Goal: Task Accomplishment & Management: Complete application form

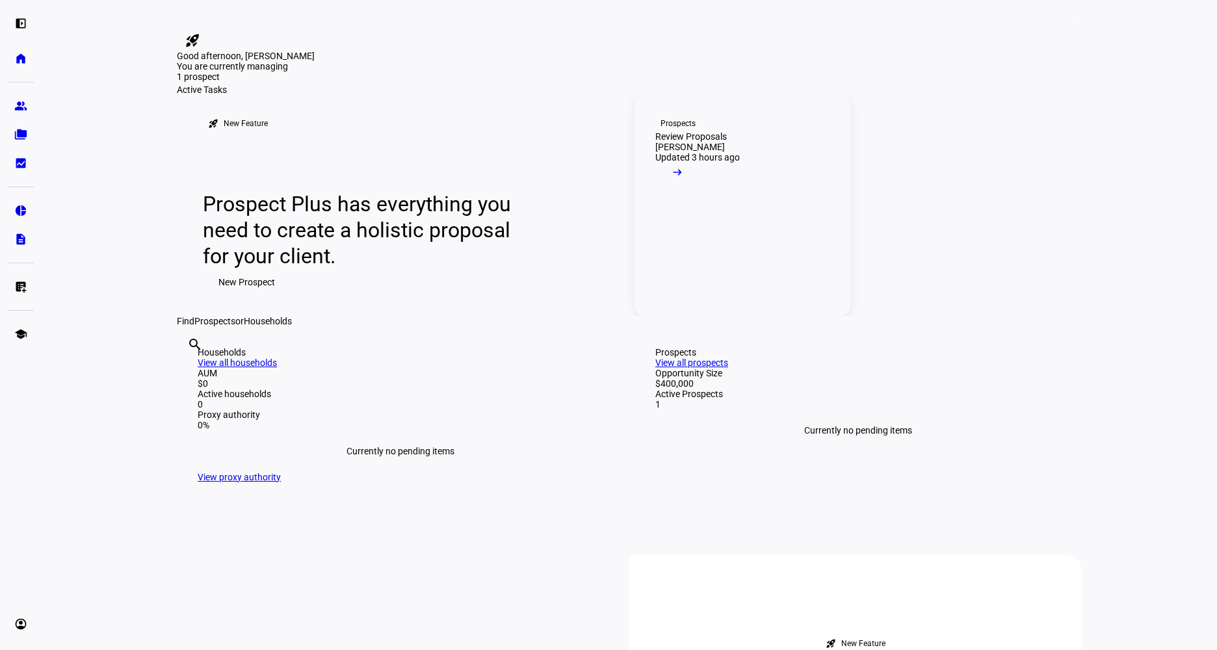
click at [684, 179] on mat-icon "arrow_right_alt" at bounding box center [677, 172] width 13 height 13
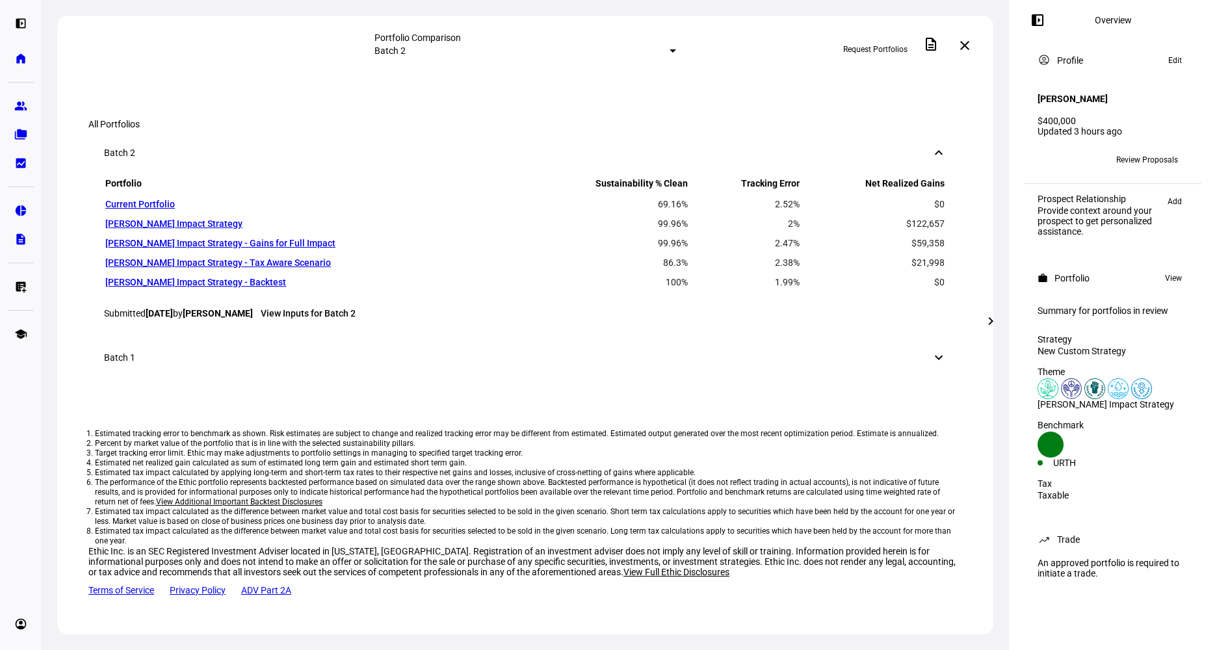
scroll to position [1042, 0]
click at [990, 323] on mat-icon "chevron_right" at bounding box center [991, 321] width 16 height 16
click at [990, 321] on mat-icon "chevron_right" at bounding box center [991, 321] width 16 height 16
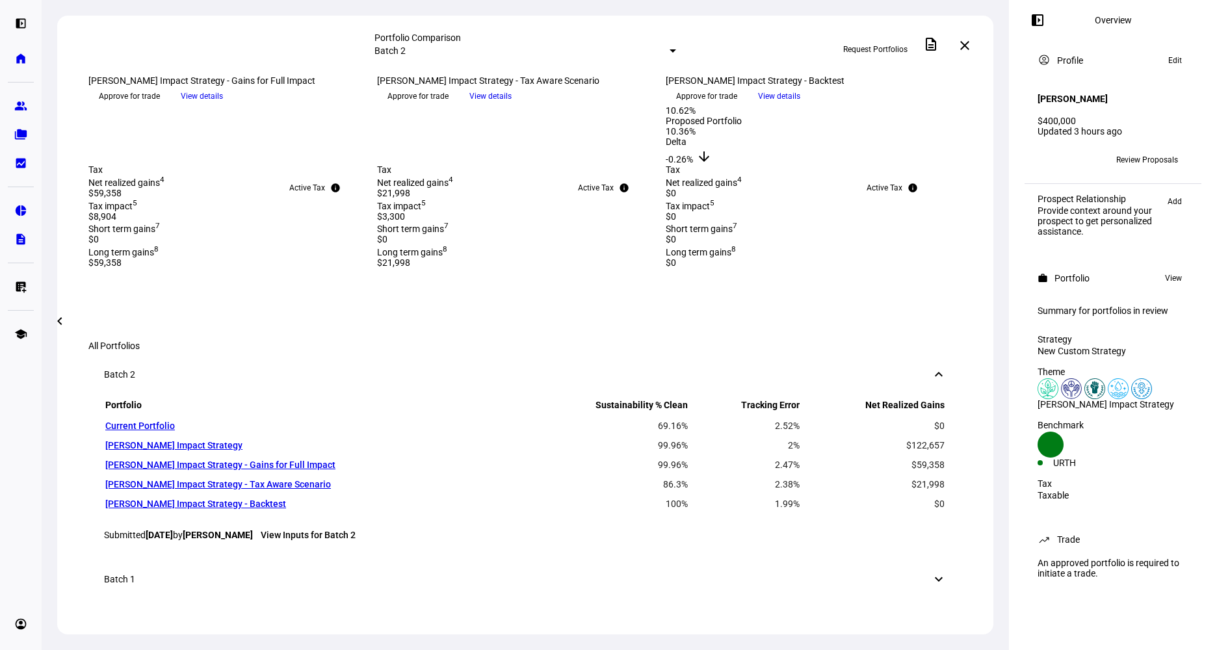
scroll to position [520, 0]
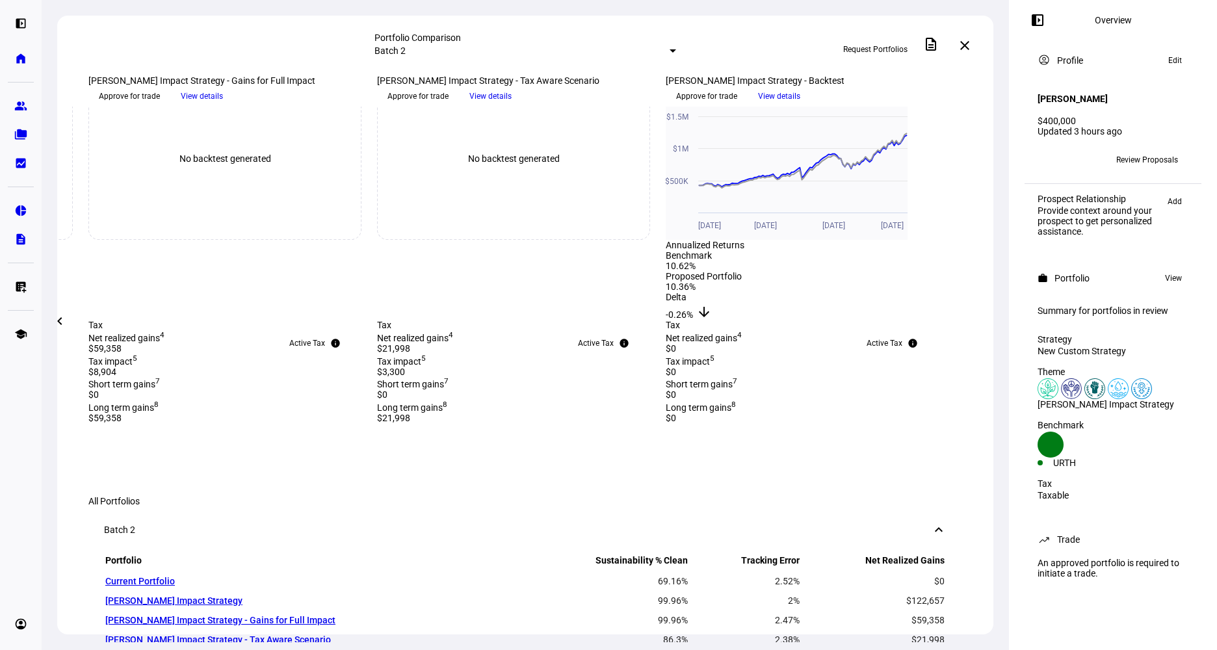
click at [449, 107] on span "Approve for trade" at bounding box center [417, 96] width 61 height 21
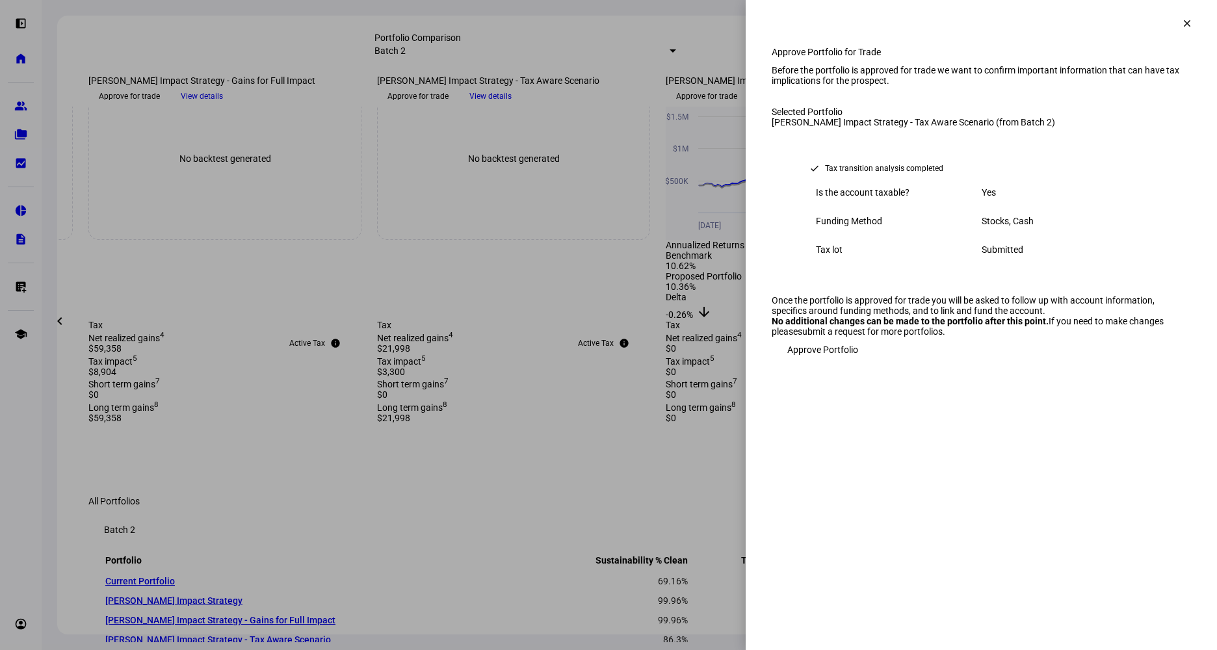
click at [844, 363] on span "Approve Portfolio" at bounding box center [822, 350] width 71 height 26
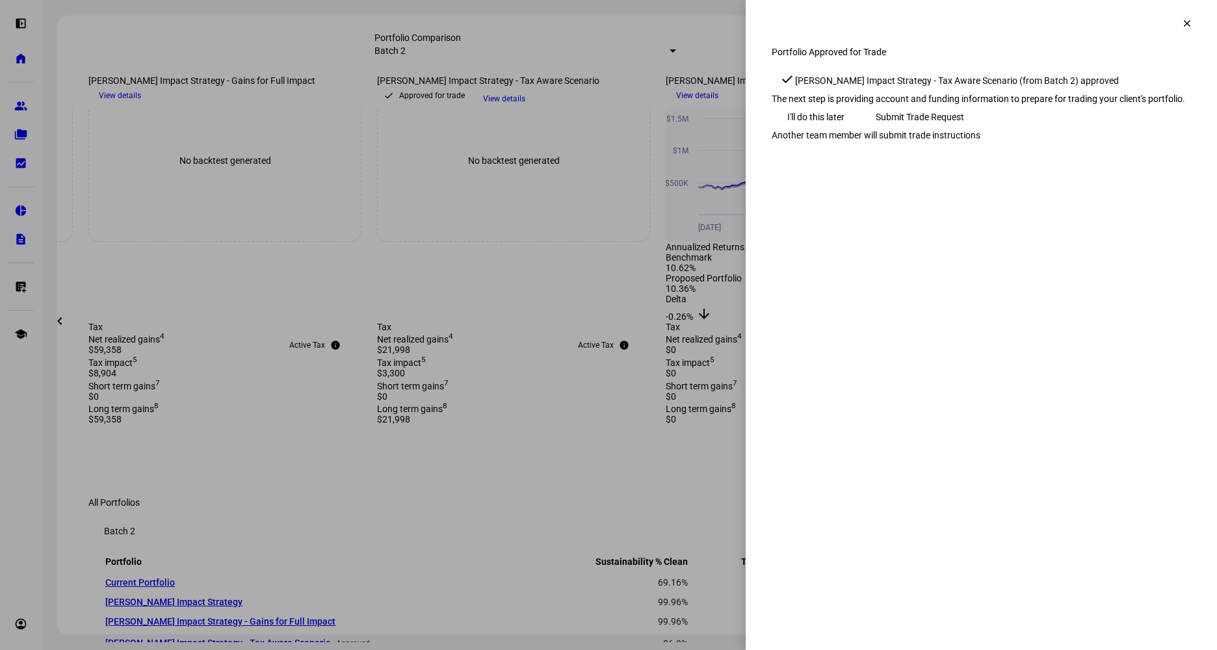
click at [964, 130] on span "Submit Trade Request" at bounding box center [920, 117] width 88 height 26
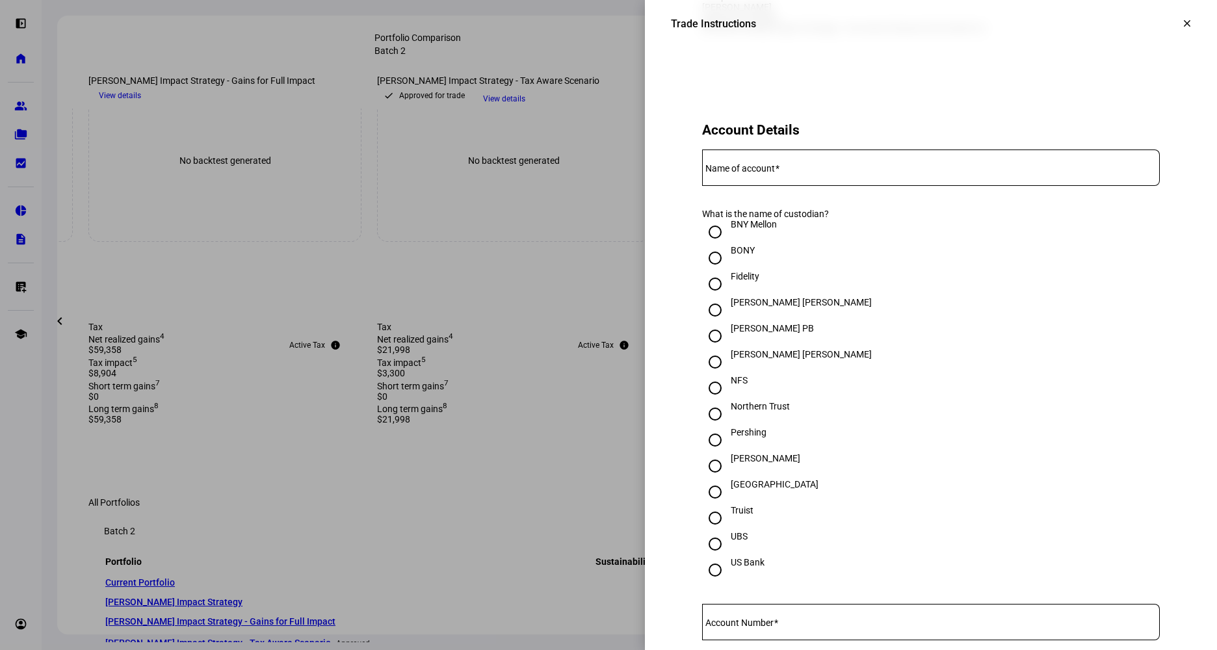
scroll to position [390, 0]
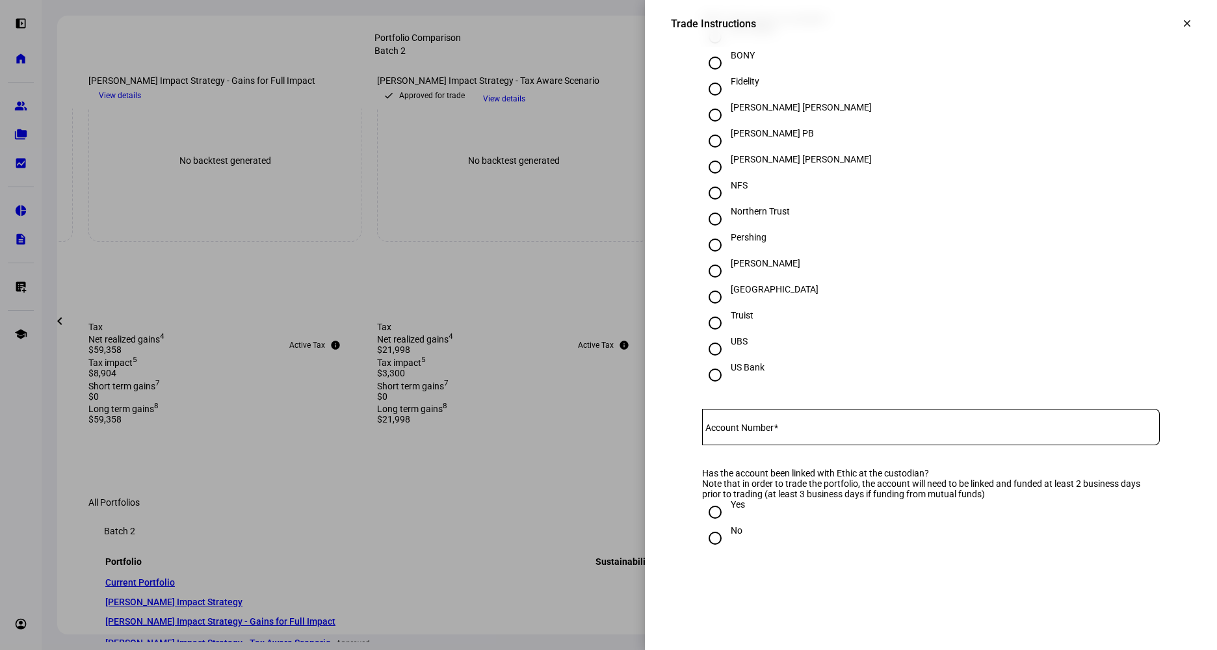
click at [710, 284] on input "[PERSON_NAME]" at bounding box center [715, 271] width 26 height 26
radio input "true"
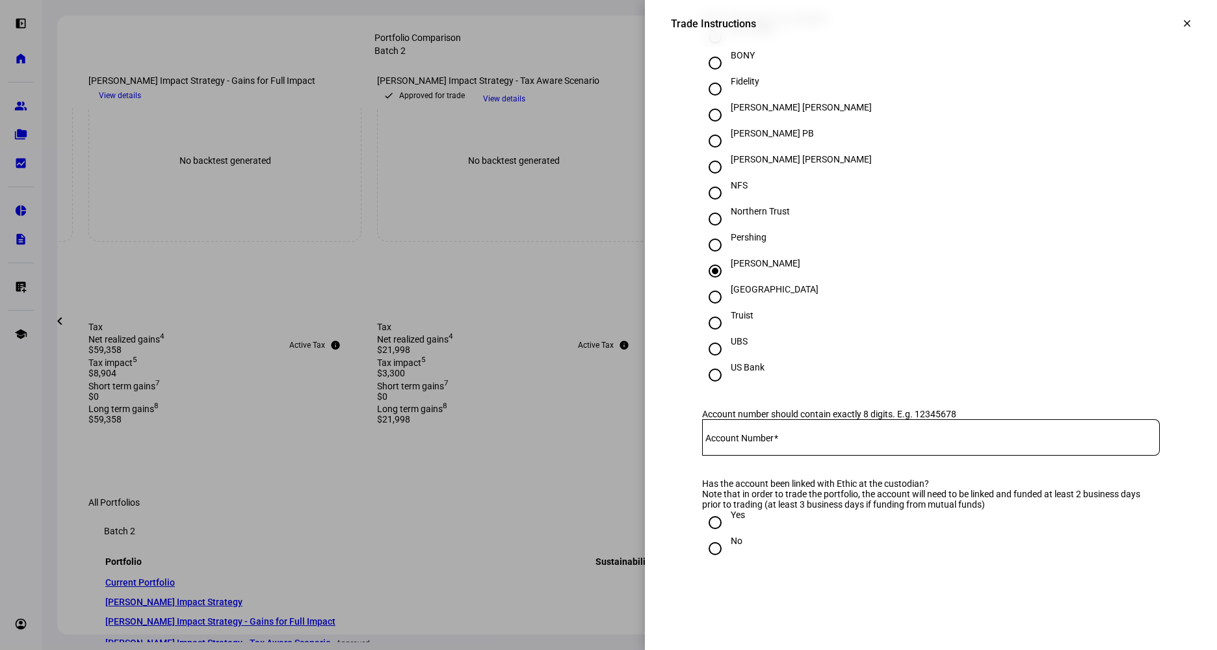
click at [838, 462] on eth-form-card "Account Details Name of account What is the name of custodian? BNY Mellon BONY …" at bounding box center [931, 249] width 520 height 729
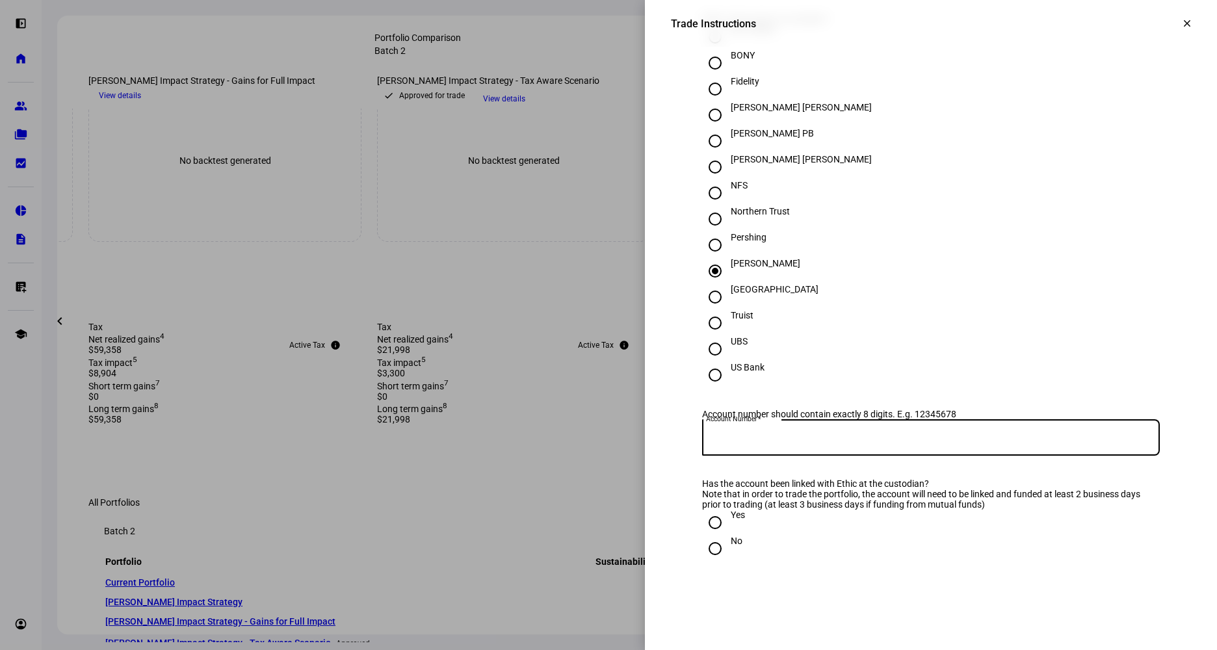
click at [813, 440] on input "Account Number" at bounding box center [931, 435] width 458 height 10
paste input "5514-4605"
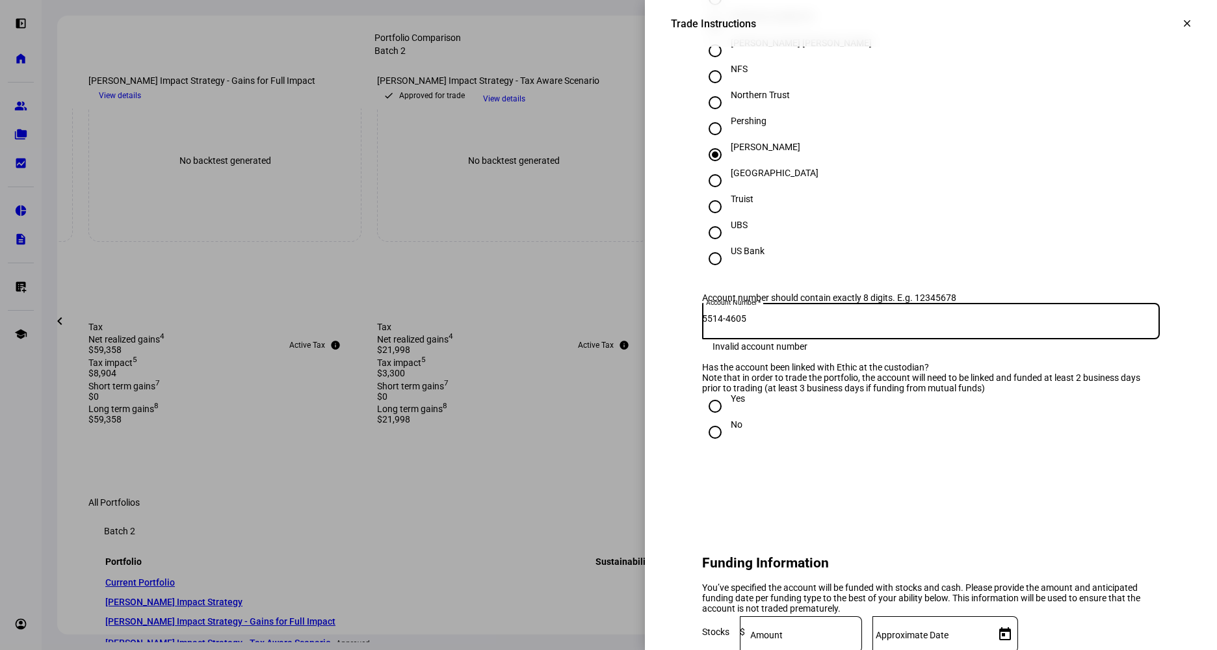
scroll to position [520, 0]
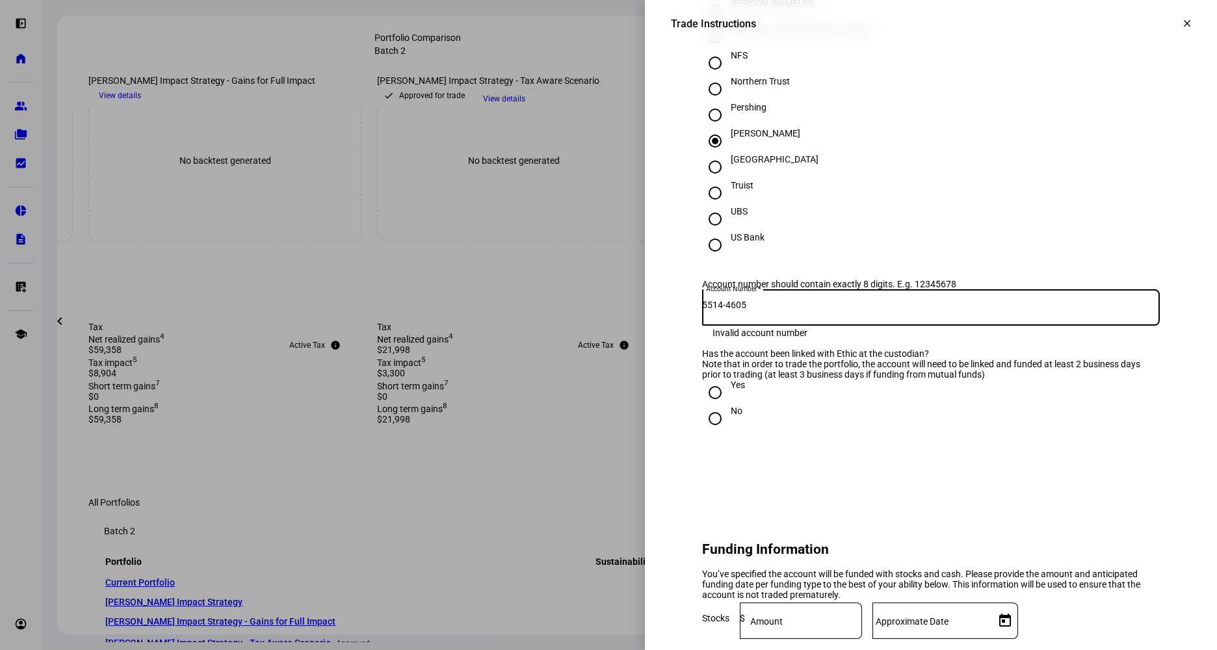
type input "5514-4605"
click at [731, 429] on div "No" at bounding box center [737, 417] width 12 height 23
click at [721, 432] on input "No" at bounding box center [715, 419] width 26 height 26
radio input "true"
click at [718, 408] on div at bounding box center [714, 392] width 31 height 31
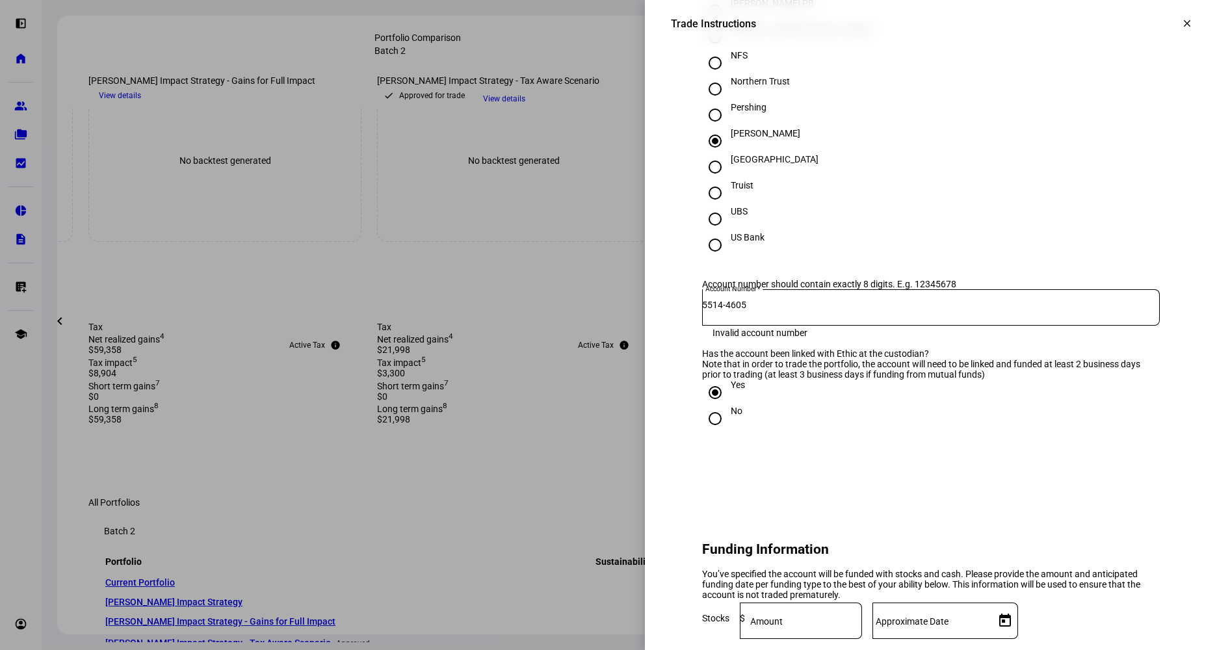
radio input "true"
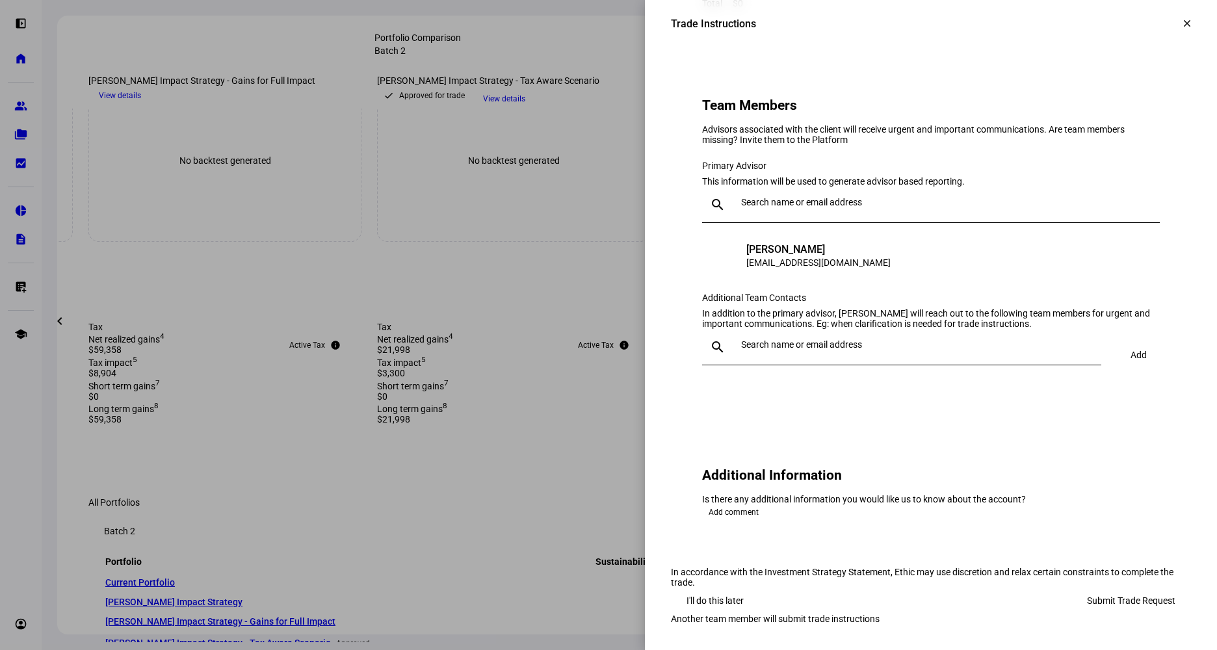
scroll to position [1427, 0]
click at [1117, 588] on span "Submit Trade Request" at bounding box center [1131, 601] width 88 height 26
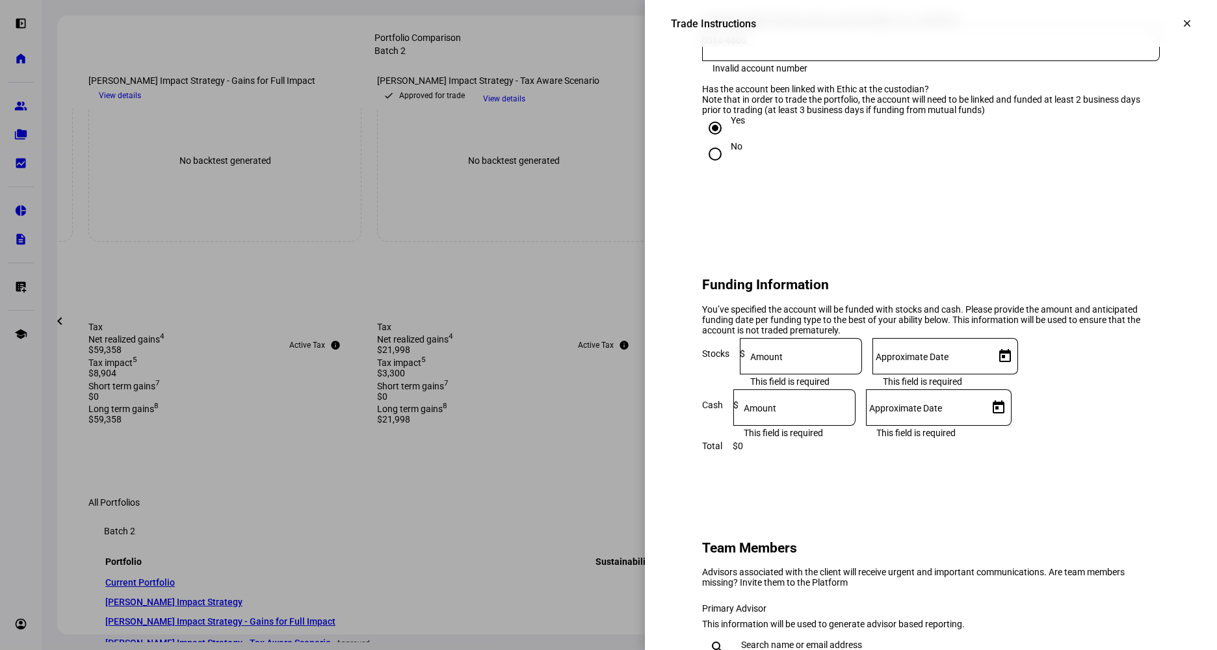
scroll to position [777, 0]
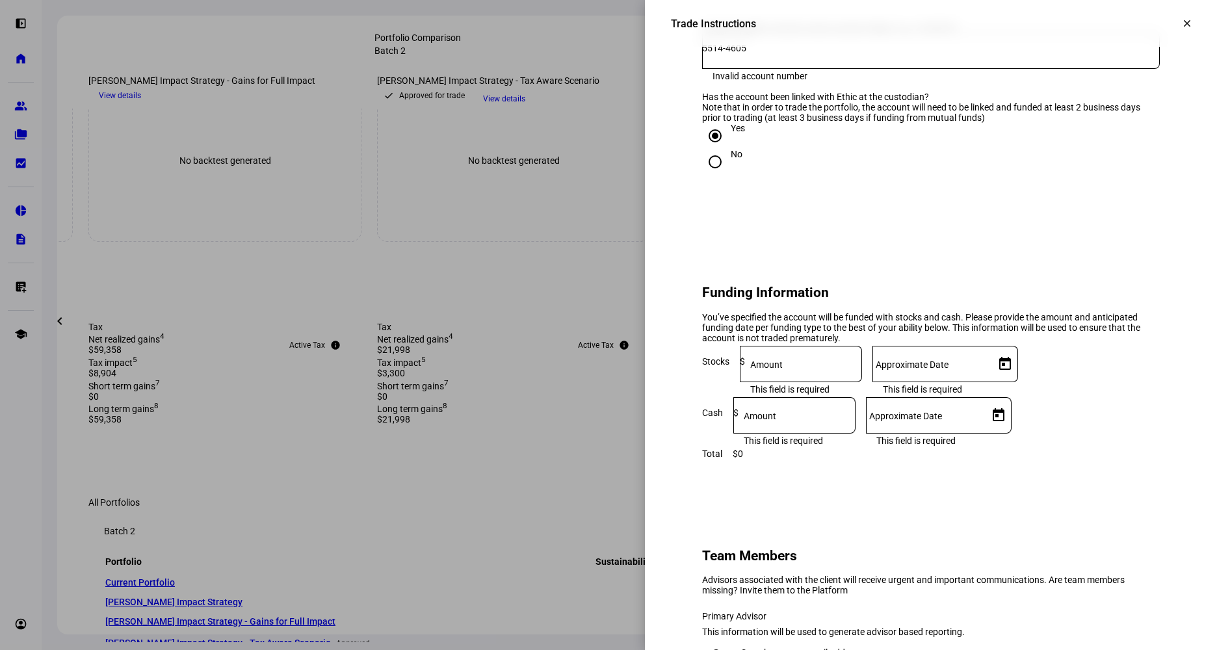
click at [862, 367] on input at bounding box center [803, 361] width 117 height 10
paste input "419,183.98"
type input "419,183.98"
click at [989, 367] on input "Approximate Date" at bounding box center [930, 361] width 117 height 10
click at [1021, 347] on span "15" at bounding box center [1017, 350] width 23 height 23
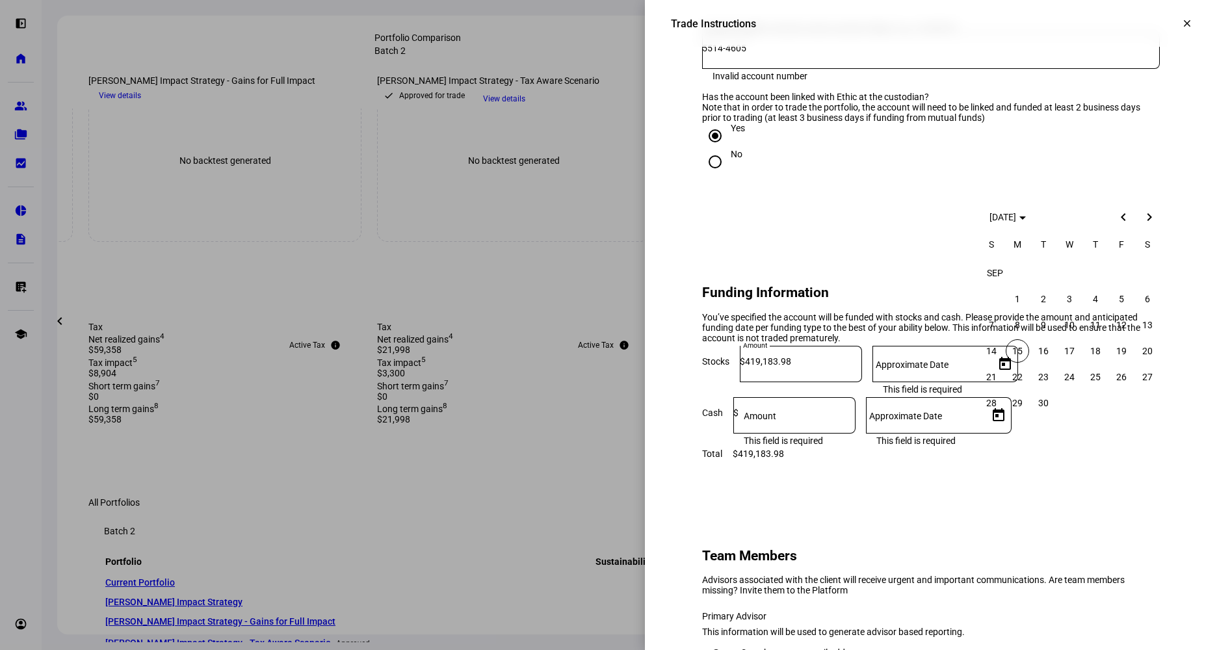
type input "[DATE]"
click at [852, 434] on div at bounding box center [796, 415] width 117 height 36
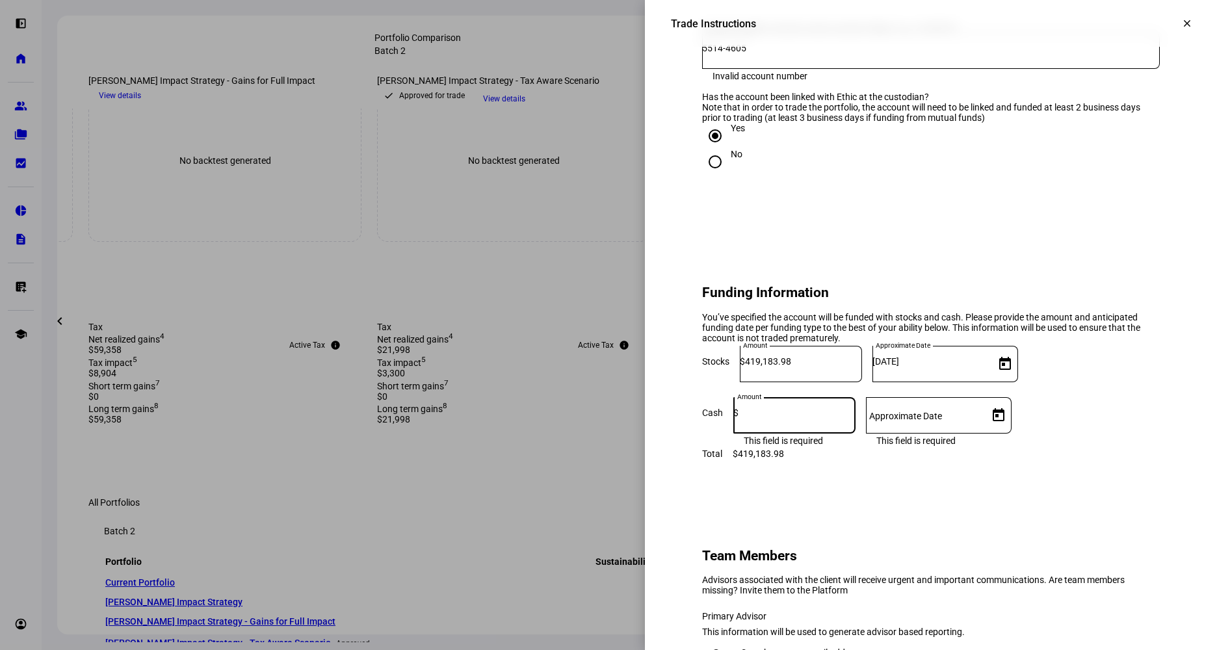
click at [852, 418] on input at bounding box center [796, 413] width 117 height 10
paste input "6,451.53"
type input "6,451.53"
click at [983, 418] on input "Approximate Date" at bounding box center [924, 413] width 117 height 10
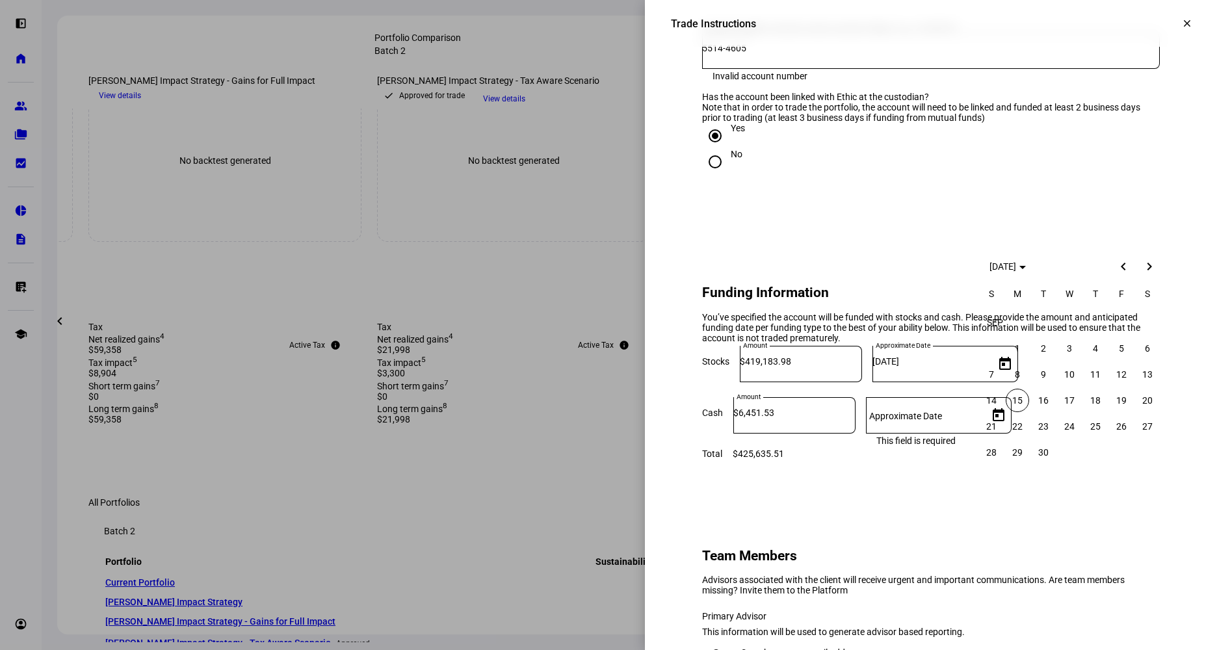
click at [1021, 398] on span "15" at bounding box center [1017, 400] width 23 height 23
type input "[DATE]"
click at [788, 69] on div "5514-4605" at bounding box center [931, 51] width 458 height 36
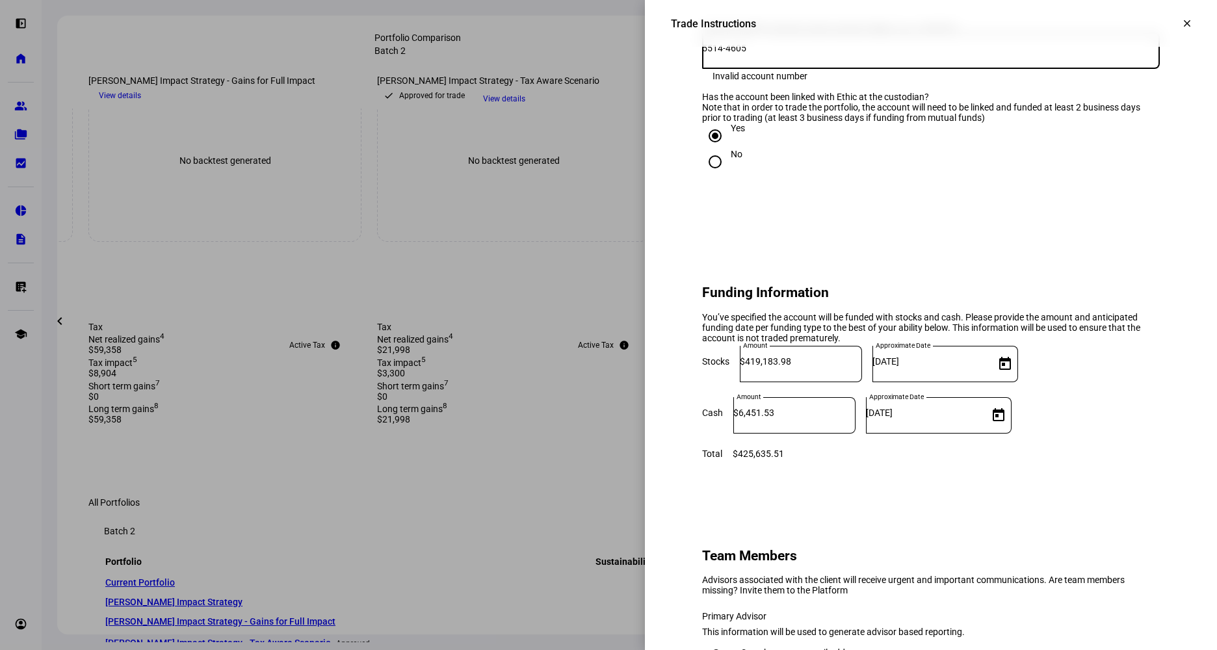
click at [724, 53] on input "5514-4605" at bounding box center [931, 48] width 458 height 10
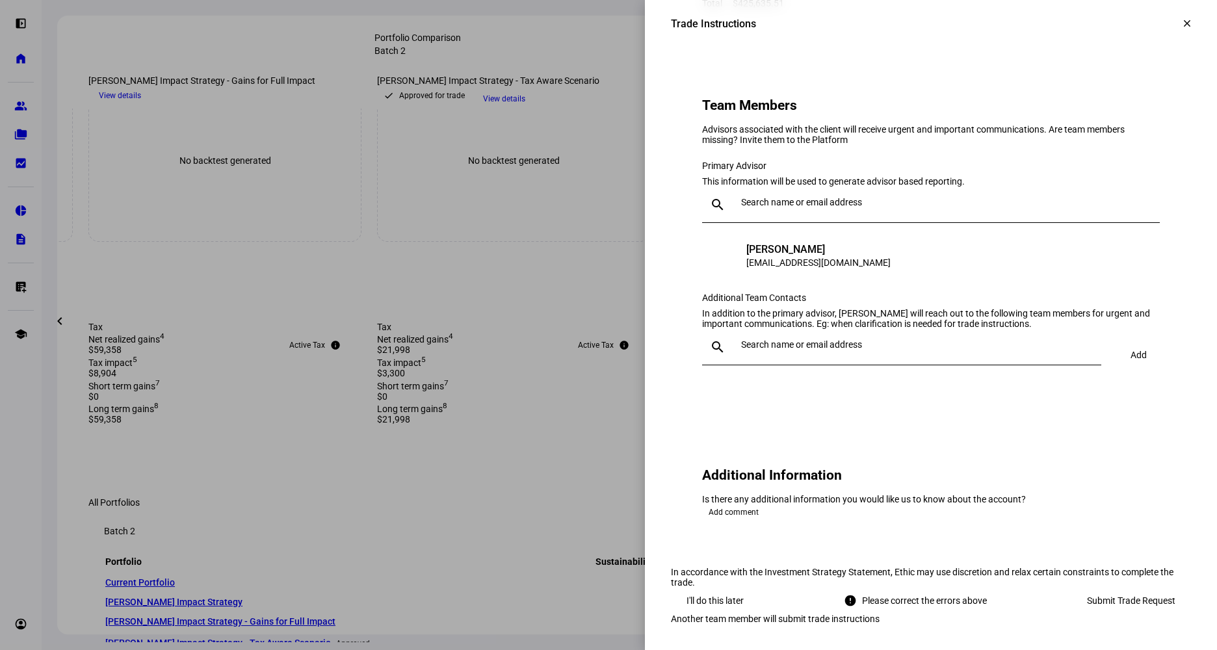
scroll to position [1427, 0]
type input "55144605"
click at [1122, 588] on span "Submit Trade Request" at bounding box center [1131, 601] width 88 height 26
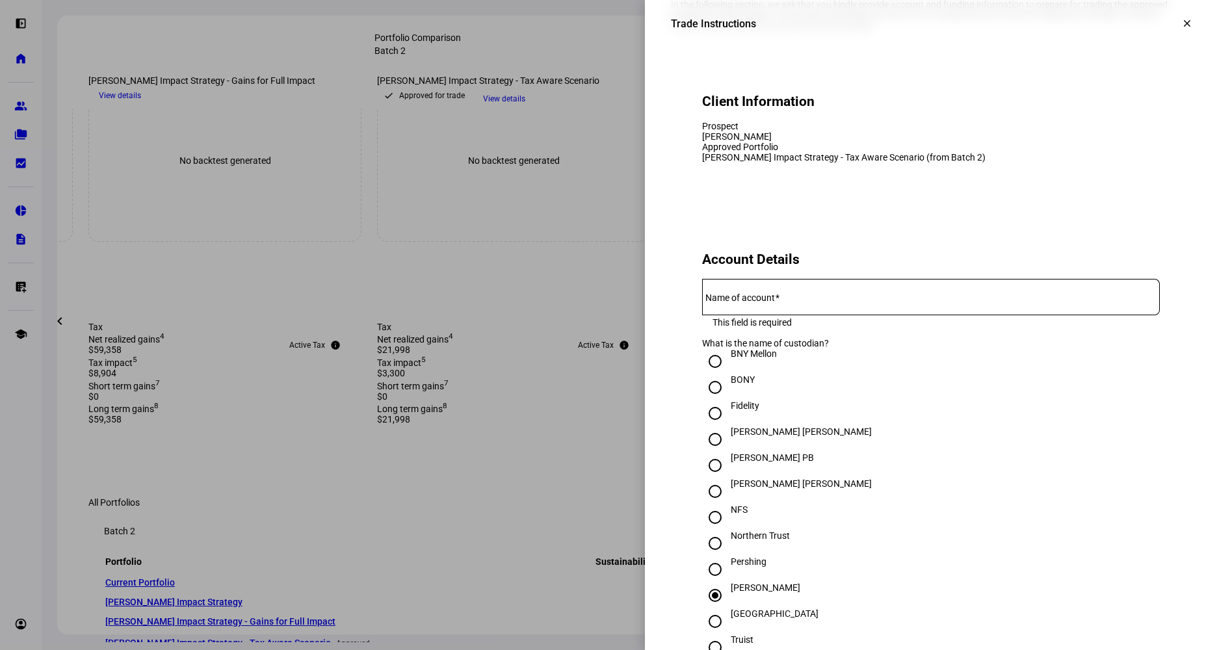
scroll to position [62, 0]
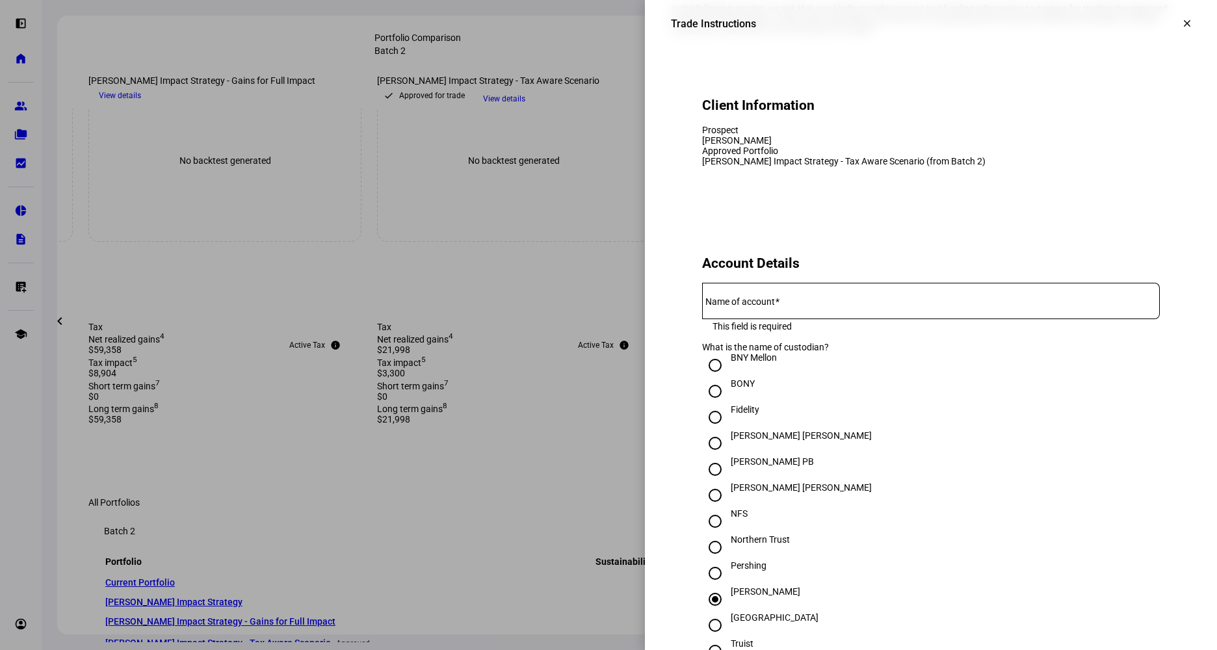
click at [809, 319] on div at bounding box center [931, 301] width 458 height 36
click at [779, 304] on input "[PERSON_NAME] PhD" at bounding box center [931, 298] width 458 height 10
click at [773, 304] on input "[PERSON_NAME] PhD" at bounding box center [931, 298] width 458 height 10
type input "[PERSON_NAME] PH.D."
click at [974, 271] on h2 "Account Details" at bounding box center [931, 263] width 458 height 16
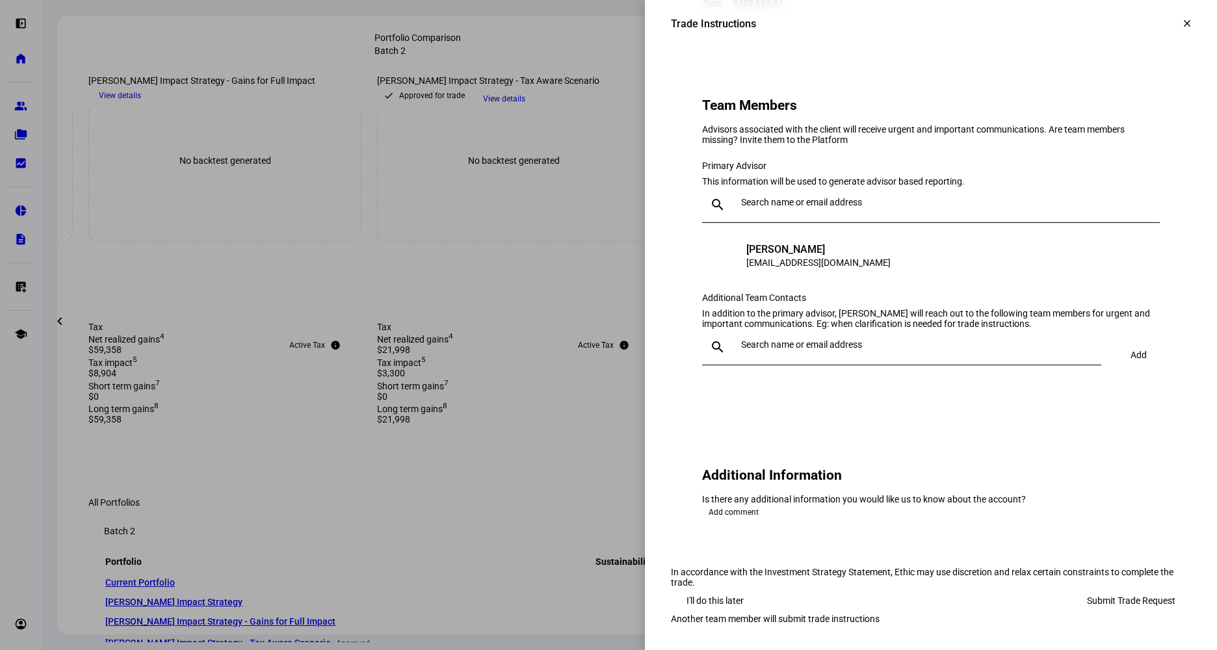
click at [1174, 588] on span at bounding box center [1131, 601] width 120 height 26
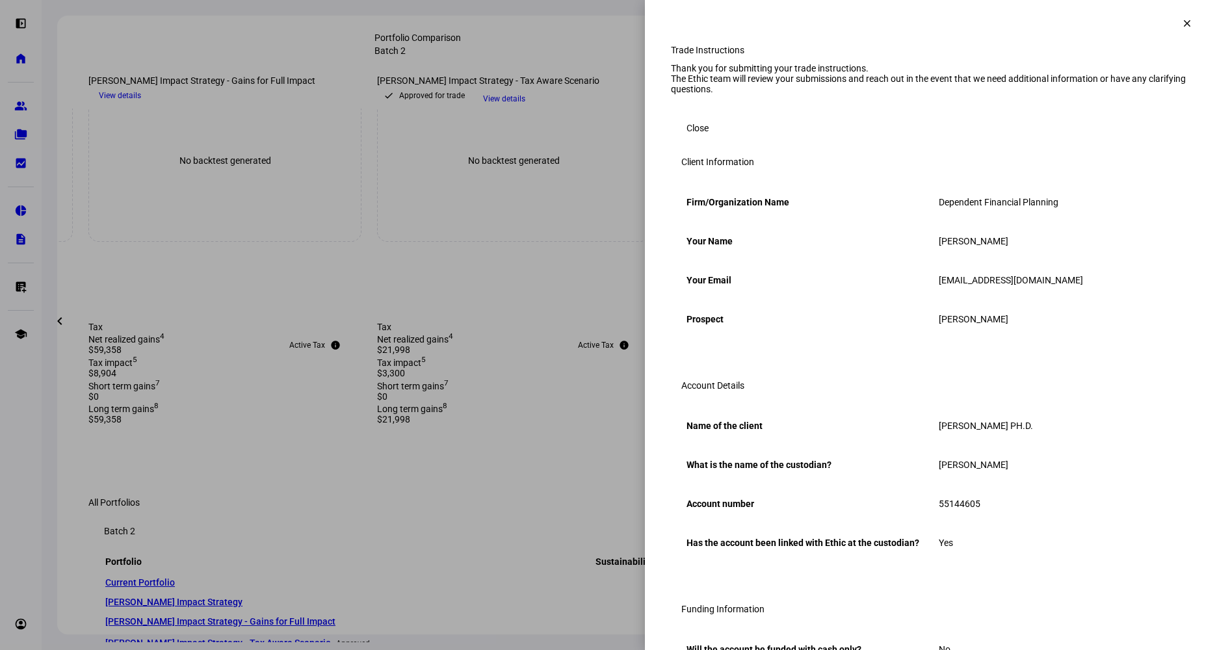
scroll to position [0, 0]
click at [705, 143] on span at bounding box center [697, 130] width 53 height 26
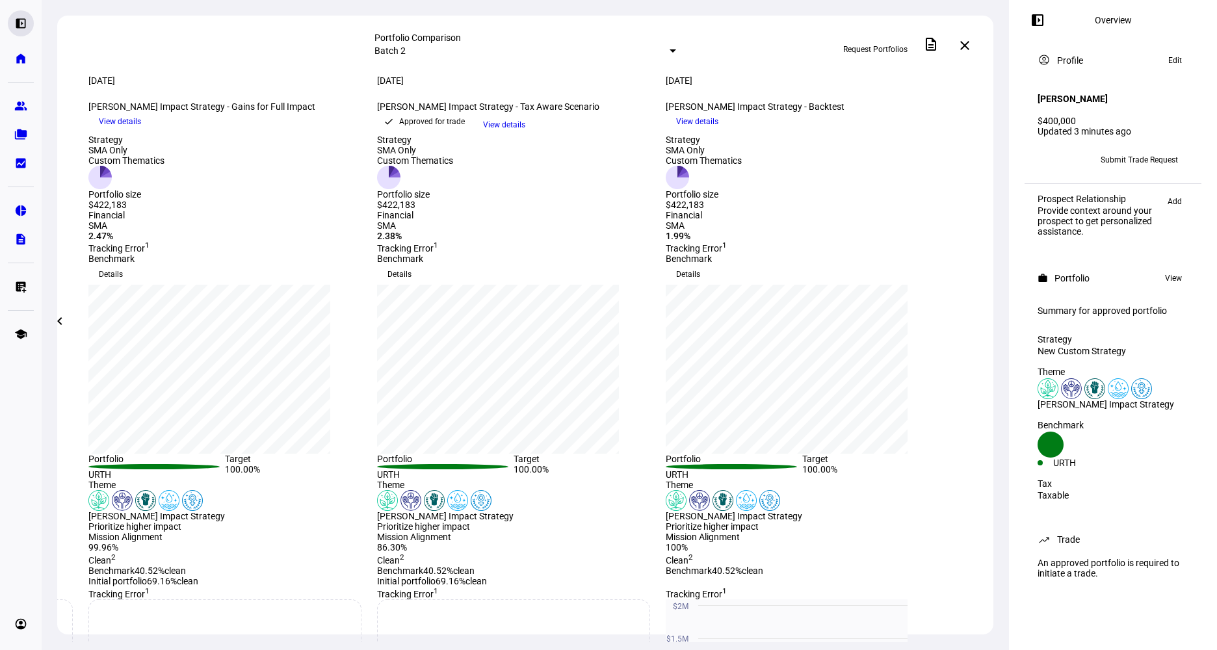
click at [18, 29] on eth-mat-symbol "left_panel_open" at bounding box center [20, 23] width 13 height 13
